Goal: Information Seeking & Learning: Learn about a topic

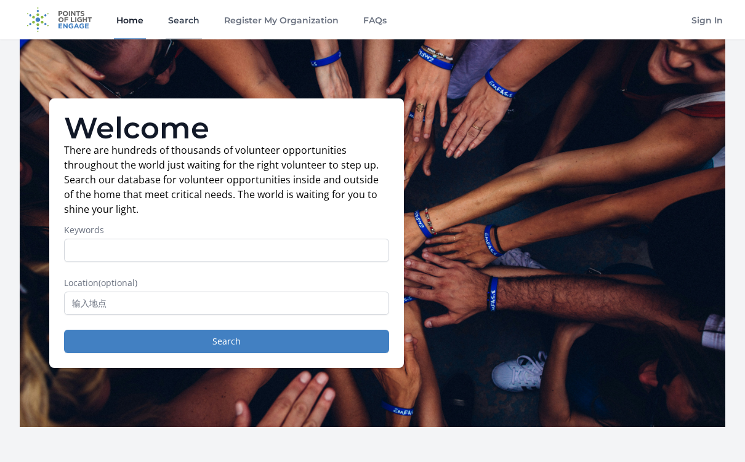
click at [174, 21] on link "Search" at bounding box center [184, 19] width 36 height 39
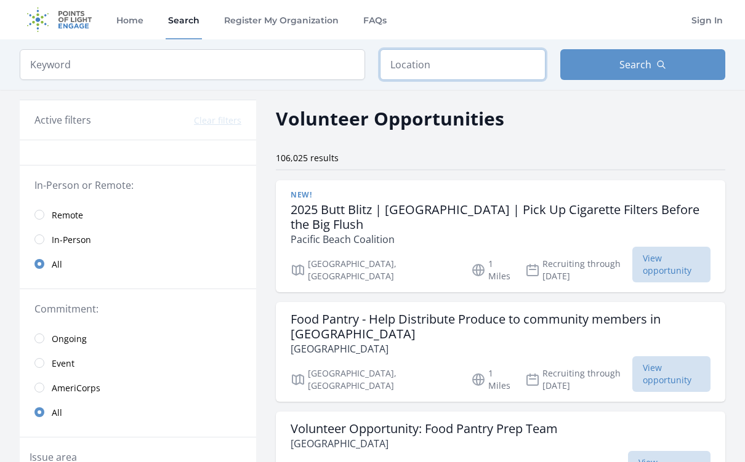
click at [452, 57] on input "text" at bounding box center [463, 64] width 166 height 31
paste input "92705"
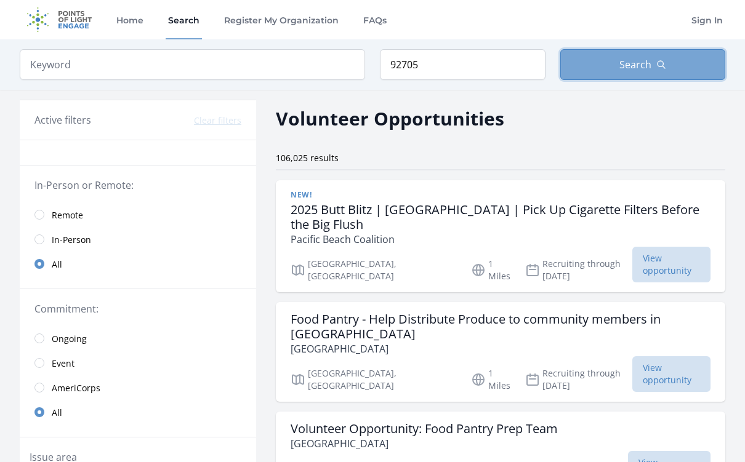
click at [595, 76] on button "Search" at bounding box center [643, 64] width 166 height 31
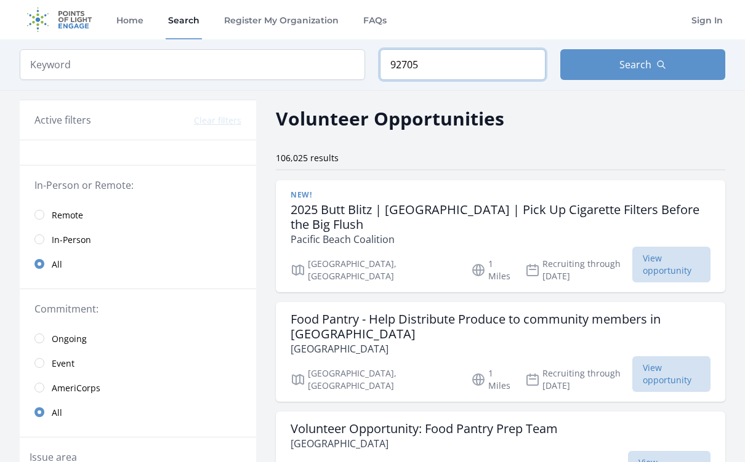
click at [491, 71] on input "92705" at bounding box center [463, 64] width 166 height 31
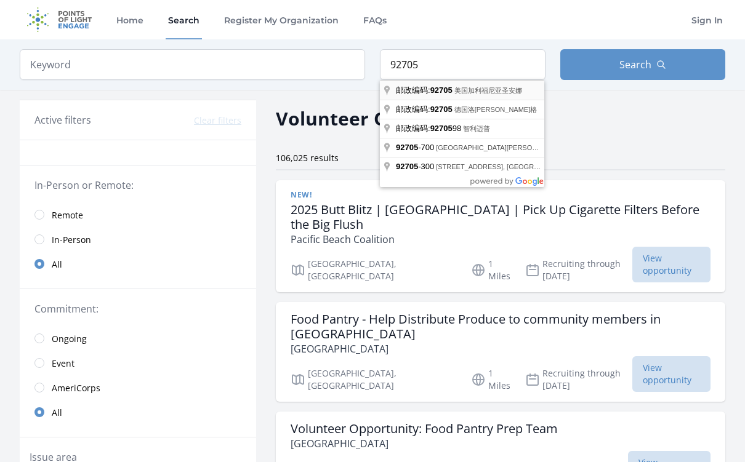
type input "美国加利福尼亚圣安娜邮政编码: 92705"
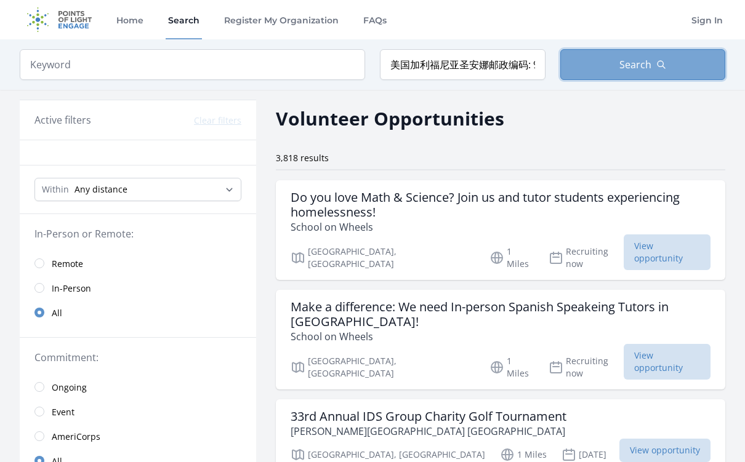
click at [591, 67] on button "Search" at bounding box center [643, 64] width 166 height 31
click at [612, 55] on button "Search" at bounding box center [643, 64] width 166 height 31
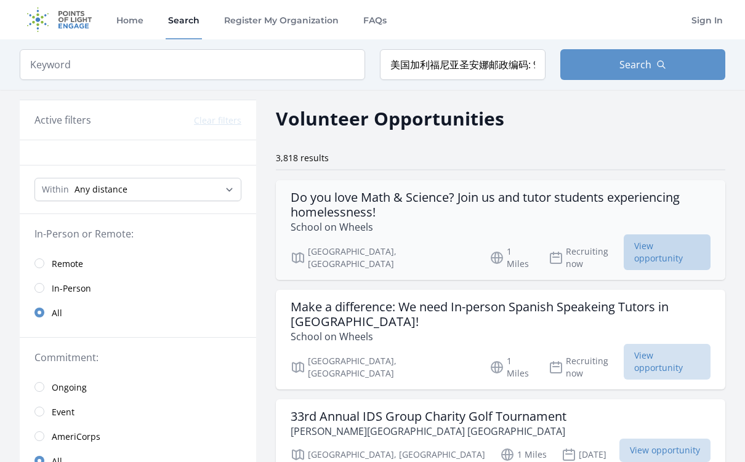
click at [678, 242] on span "View opportunity" at bounding box center [666, 252] width 87 height 36
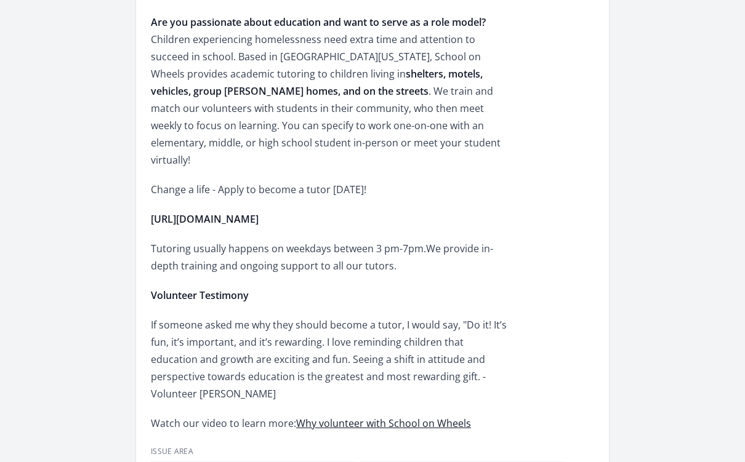
scroll to position [430, 0]
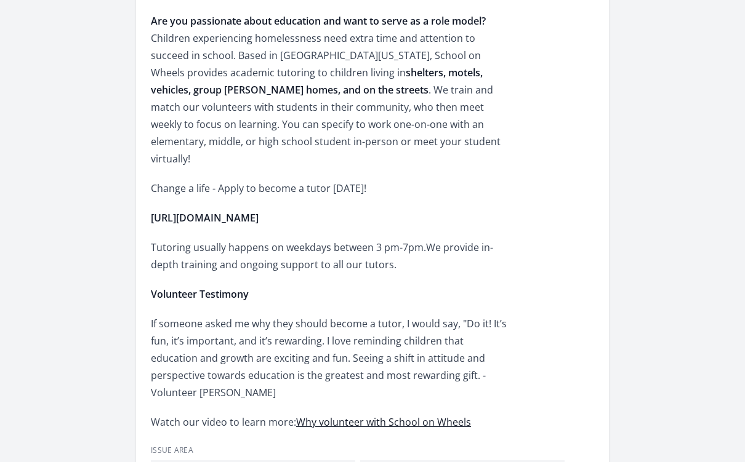
click at [274, 191] on div "Are you passionate about education and want to serve as a role model? Children …" at bounding box center [331, 221] width 360 height 418
click at [258, 211] on strong "https://schoolonwheels.org/apply-to-be-a-volunteer/" at bounding box center [205, 218] width 108 height 14
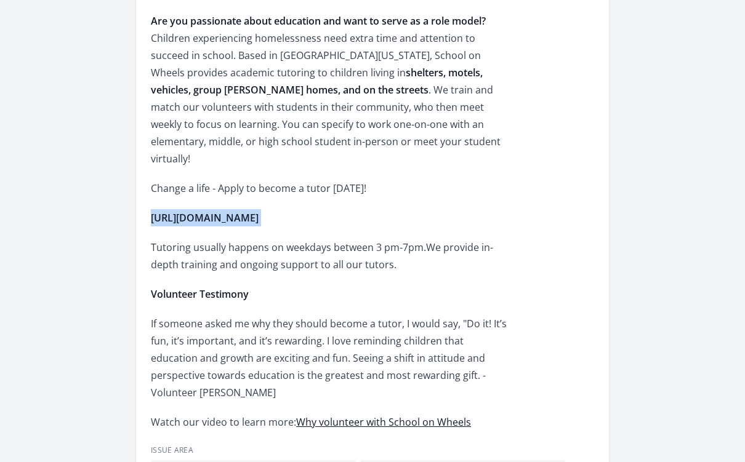
copy strong "https://schoolonwheels.org/apply-to-be-a-volunteer/"
click at [297, 156] on div "Are you passionate about education and want to serve as a role model? Children …" at bounding box center [331, 221] width 360 height 418
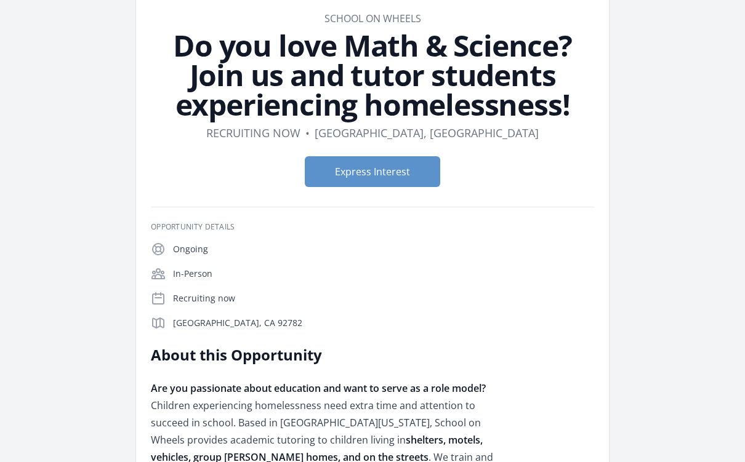
scroll to position [0, 0]
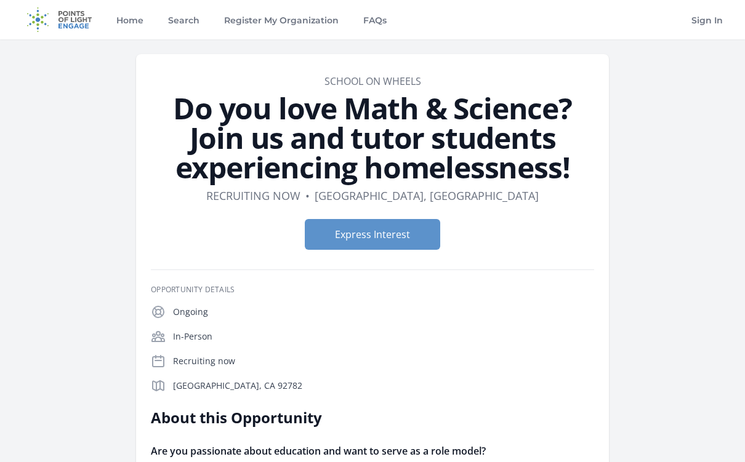
drag, startPoint x: 298, startPoint y: 81, endPoint x: 444, endPoint y: 81, distance: 145.9
click at [444, 81] on dd "School on Wheels" at bounding box center [372, 81] width 443 height 15
copy link "School on Wheels"
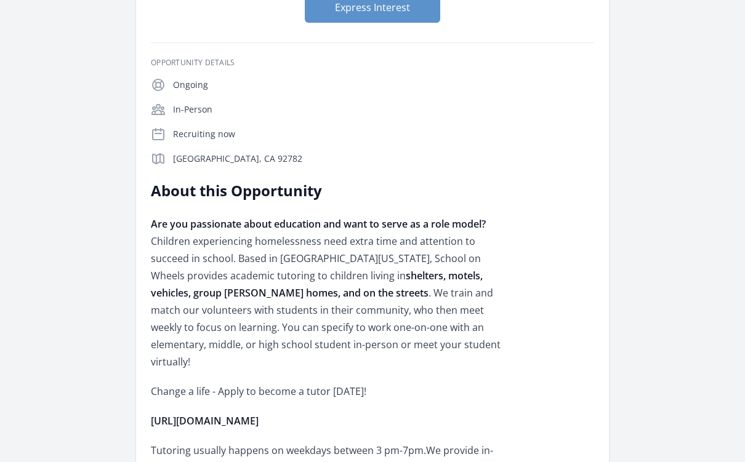
scroll to position [234, 0]
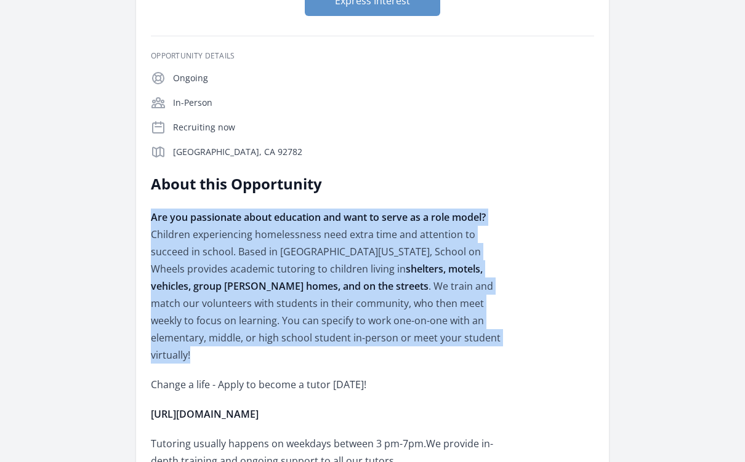
drag, startPoint x: 152, startPoint y: 214, endPoint x: 405, endPoint y: 342, distance: 283.5
click at [405, 342] on p "Are you passionate about education and want to serve as a role model? Children …" at bounding box center [331, 286] width 360 height 155
drag, startPoint x: 383, startPoint y: 343, endPoint x: 122, endPoint y: 206, distance: 294.3
click at [122, 206] on div "Organization School on Wheels Do you love Math & Science? Join us and tutor stu…" at bounding box center [372, 435] width 705 height 1259
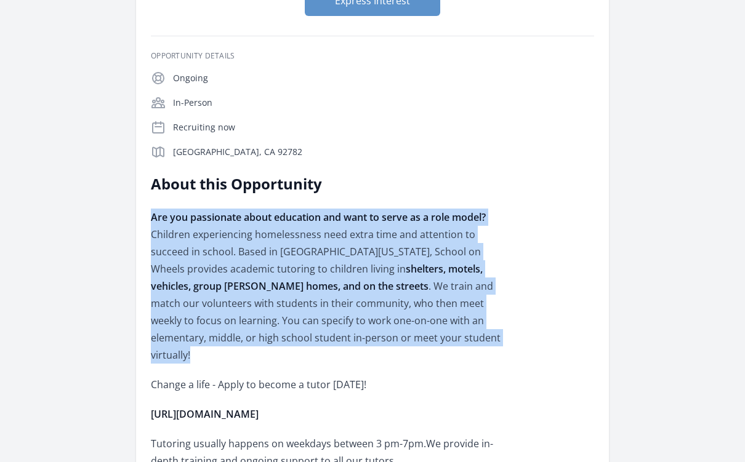
copy p "Are you passionate about education and want to serve as a role model? Children …"
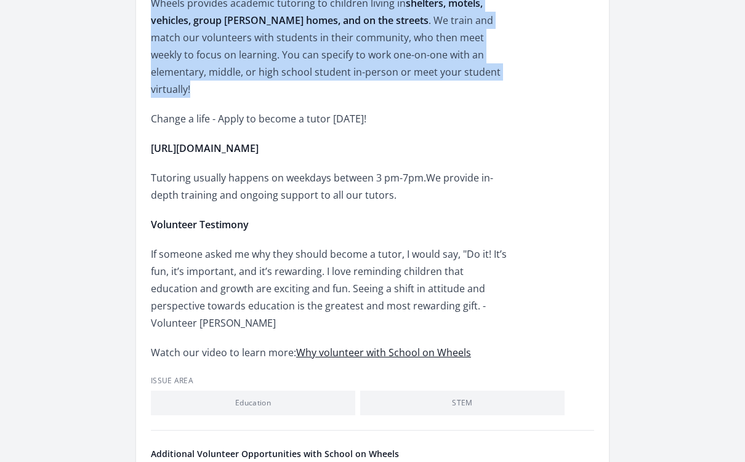
scroll to position [502, 0]
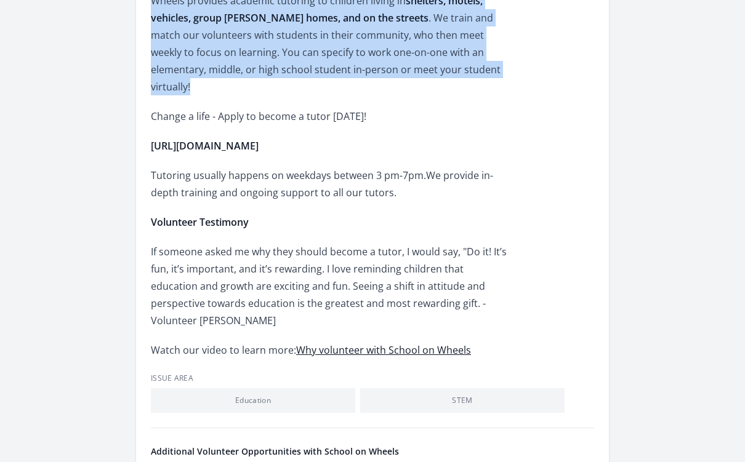
click at [387, 243] on p "If someone asked me why they should become a tutor, I would say, "Do it! It’s f…" at bounding box center [331, 286] width 360 height 86
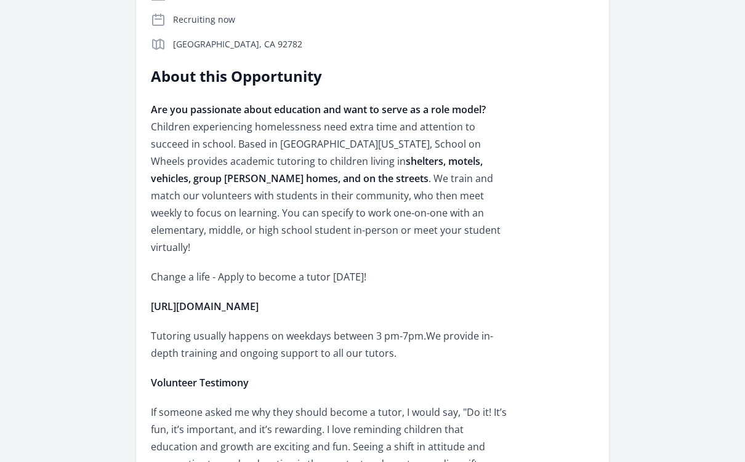
scroll to position [343, 0]
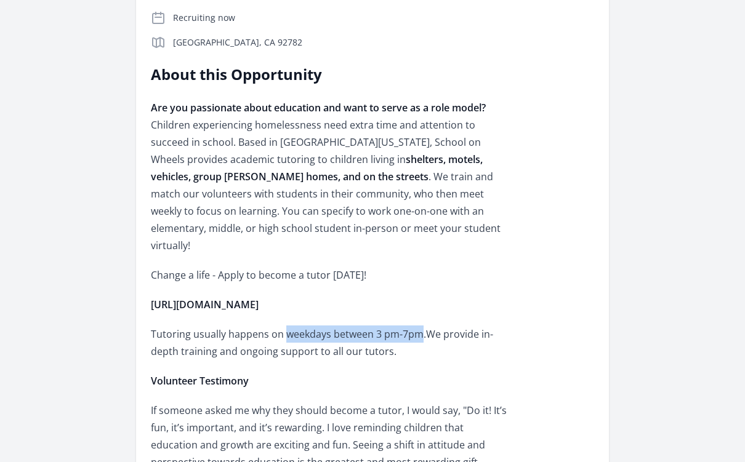
drag, startPoint x: 283, startPoint y: 319, endPoint x: 422, endPoint y: 319, distance: 139.1
click at [422, 326] on p "Tutoring usually happens on weekdays between 3 pm-7pm. We provide in-depth trai…" at bounding box center [331, 343] width 360 height 34
copy p "weekdays between 3 pm-7pm"
click at [422, 326] on p "Tutoring usually happens on weekdays between 3 pm-7pm. We provide in-depth trai…" at bounding box center [331, 343] width 360 height 34
